Goal: Information Seeking & Learning: Compare options

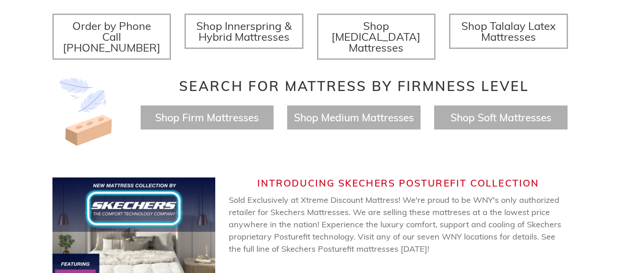
scroll to position [364, 0]
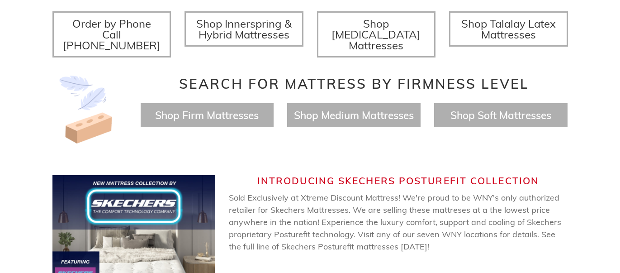
click at [259, 106] on h4 "Shop Firm Mattresses" at bounding box center [207, 115] width 133 height 24
click at [232, 109] on span "Shop Firm Mattresses" at bounding box center [207, 115] width 104 height 13
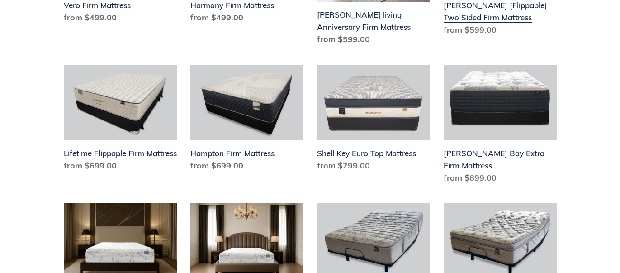
scroll to position [510, 0]
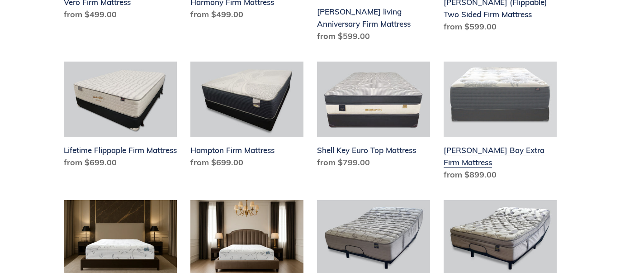
click at [467, 134] on link "Chadwick Bay Extra Firm Mattress" at bounding box center [500, 122] width 113 height 123
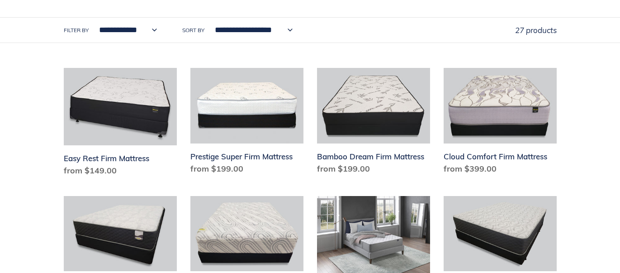
scroll to position [228, 0]
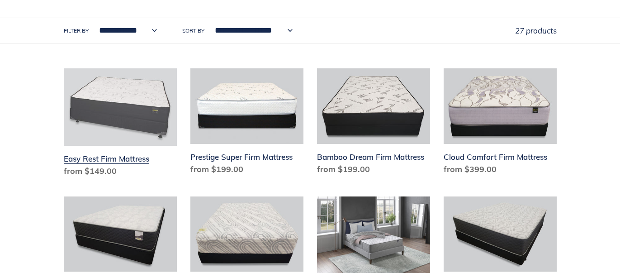
click at [115, 145] on link "Easy Rest Firm Mattress" at bounding box center [120, 124] width 113 height 112
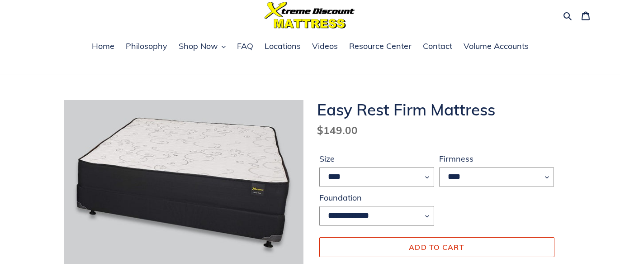
scroll to position [36, 0]
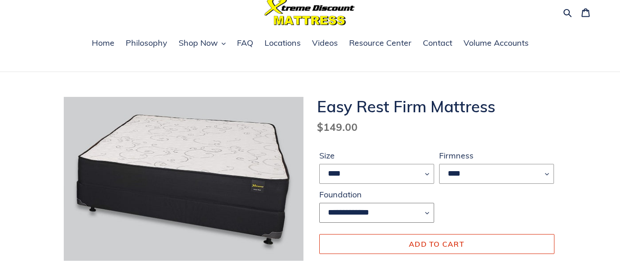
click at [354, 212] on select "**********" at bounding box center [376, 213] width 115 height 20
select select "**********"
click at [319, 203] on select "**********" at bounding box center [376, 213] width 115 height 20
click at [246, 42] on span "FAQ" at bounding box center [245, 43] width 16 height 11
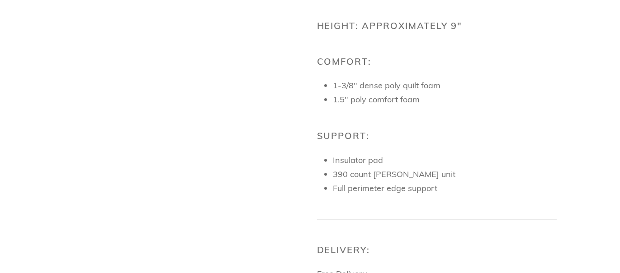
scroll to position [582, 0]
click at [426, 191] on li "Full perimeter edge support" at bounding box center [445, 188] width 224 height 12
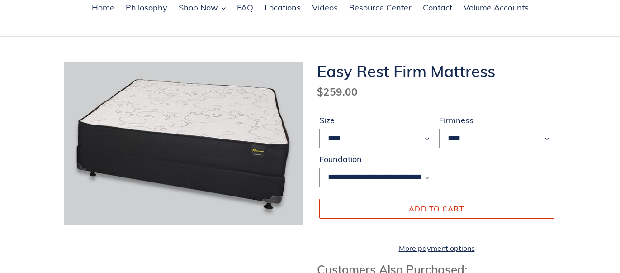
scroll to position [0, 0]
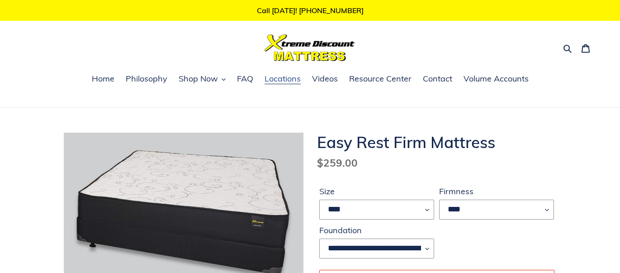
click at [289, 77] on span "Locations" at bounding box center [283, 78] width 36 height 11
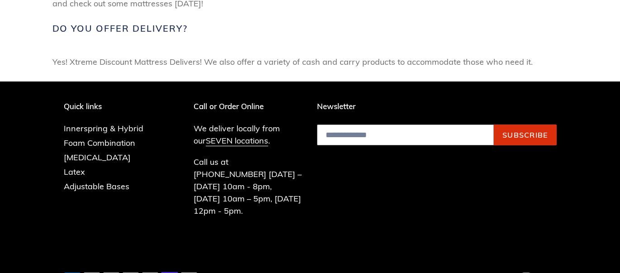
scroll to position [476, 0]
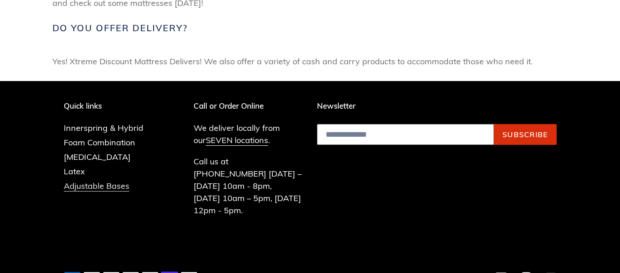
click at [119, 183] on link "Adjustable Bases" at bounding box center [97, 185] width 66 height 11
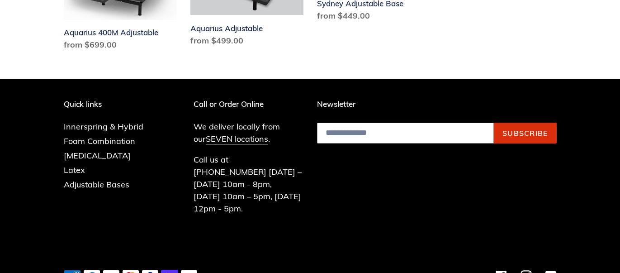
scroll to position [251, 0]
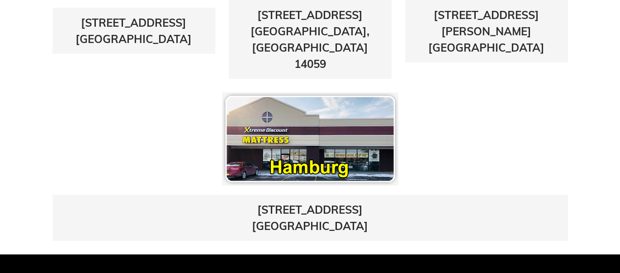
scroll to position [596, 0]
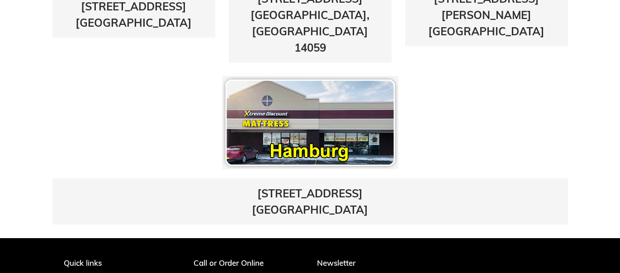
click at [301, 96] on img at bounding box center [310, 122] width 176 height 93
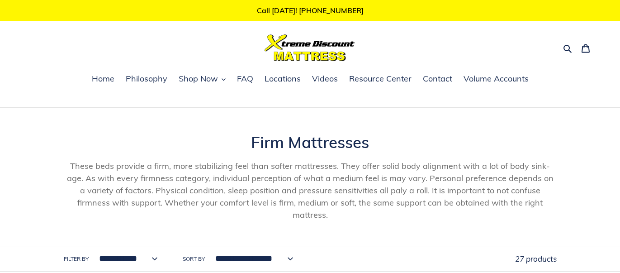
scroll to position [228, 0]
